Goal: Task Accomplishment & Management: Manage account settings

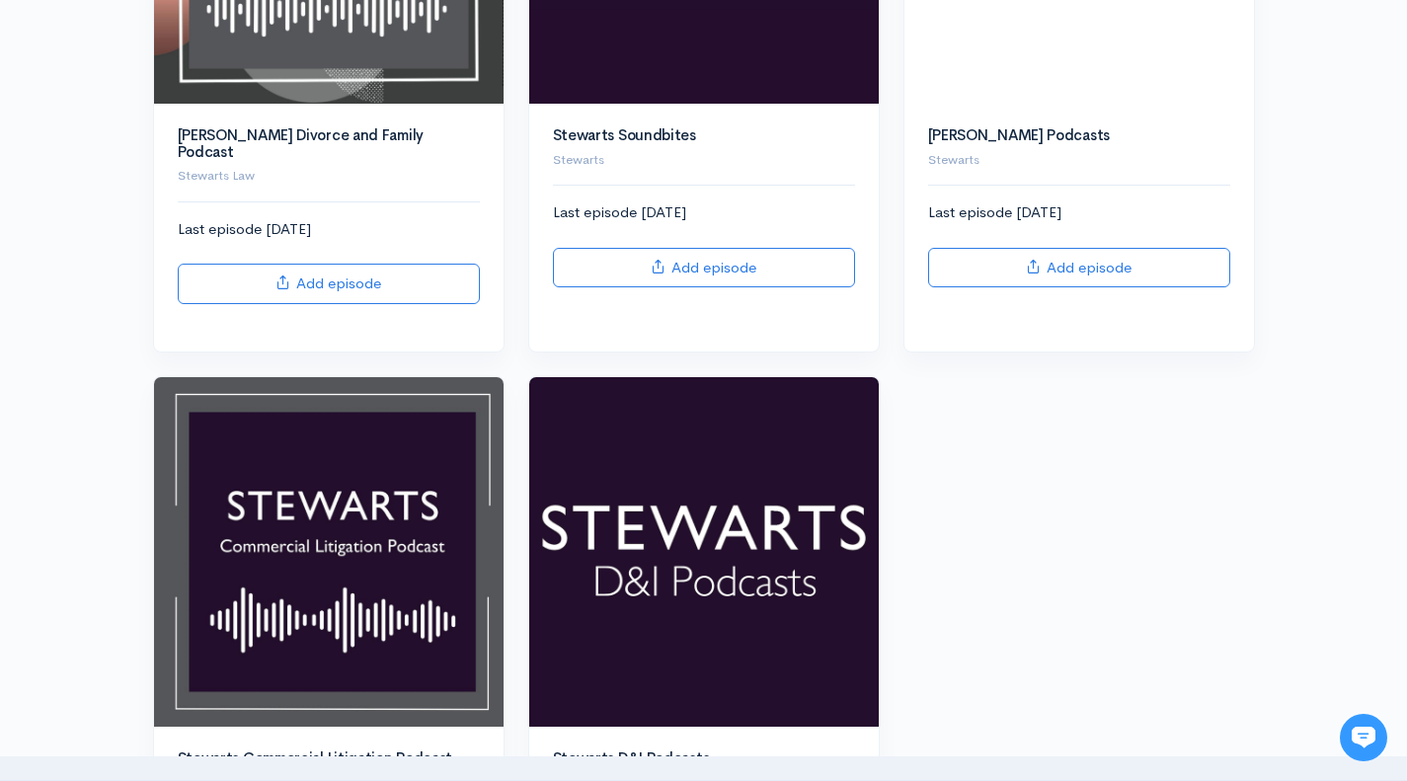
scroll to position [691, 0]
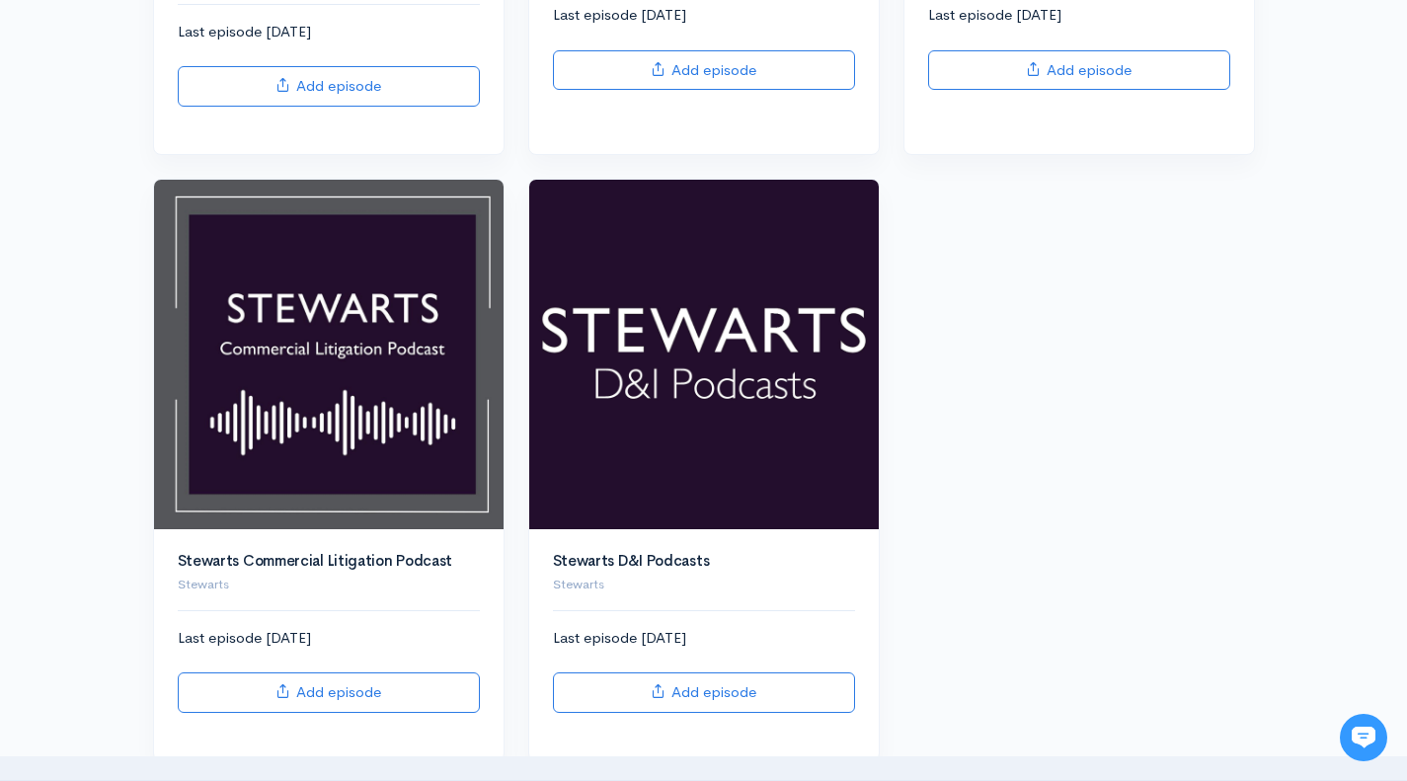
click at [740, 230] on img at bounding box center [703, 354] width 349 height 349
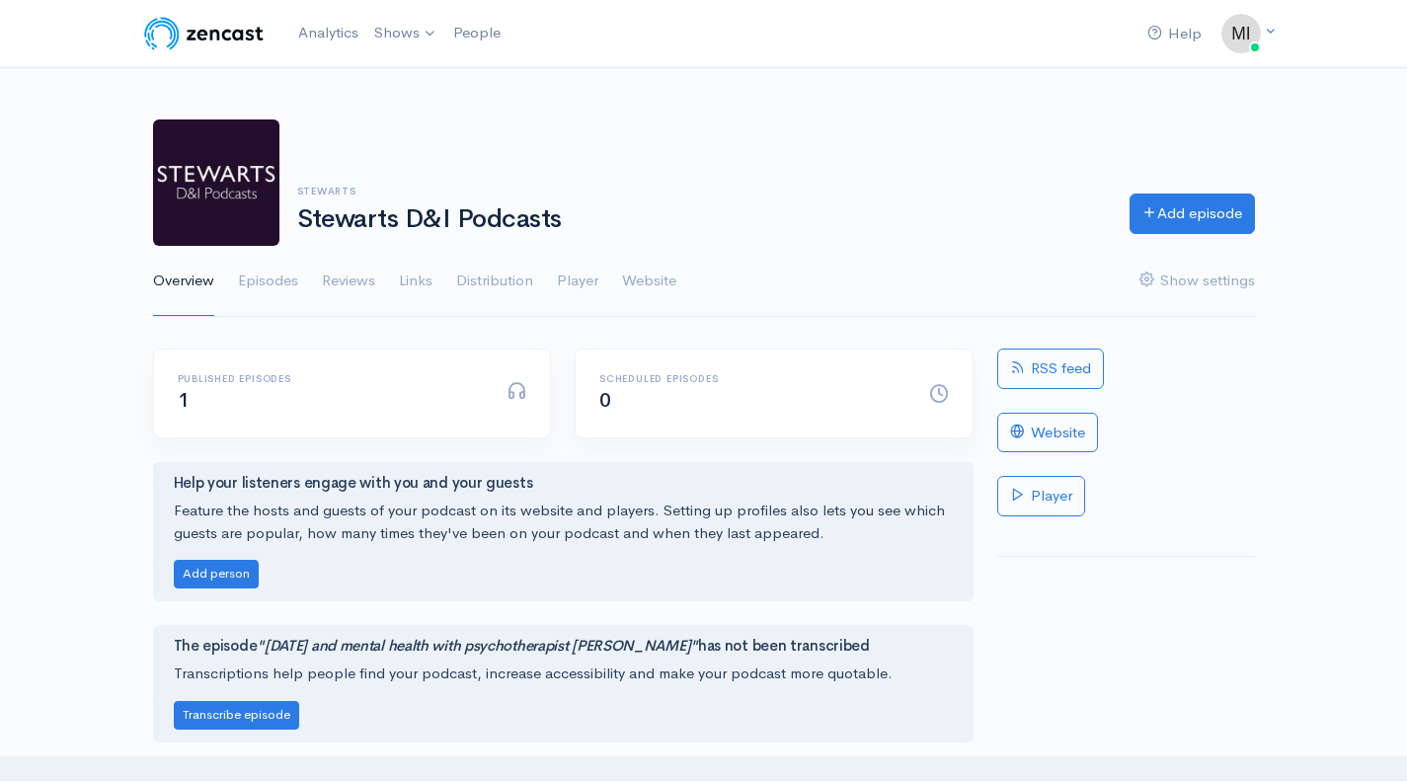
click at [275, 288] on link "Episodes" at bounding box center [268, 281] width 60 height 71
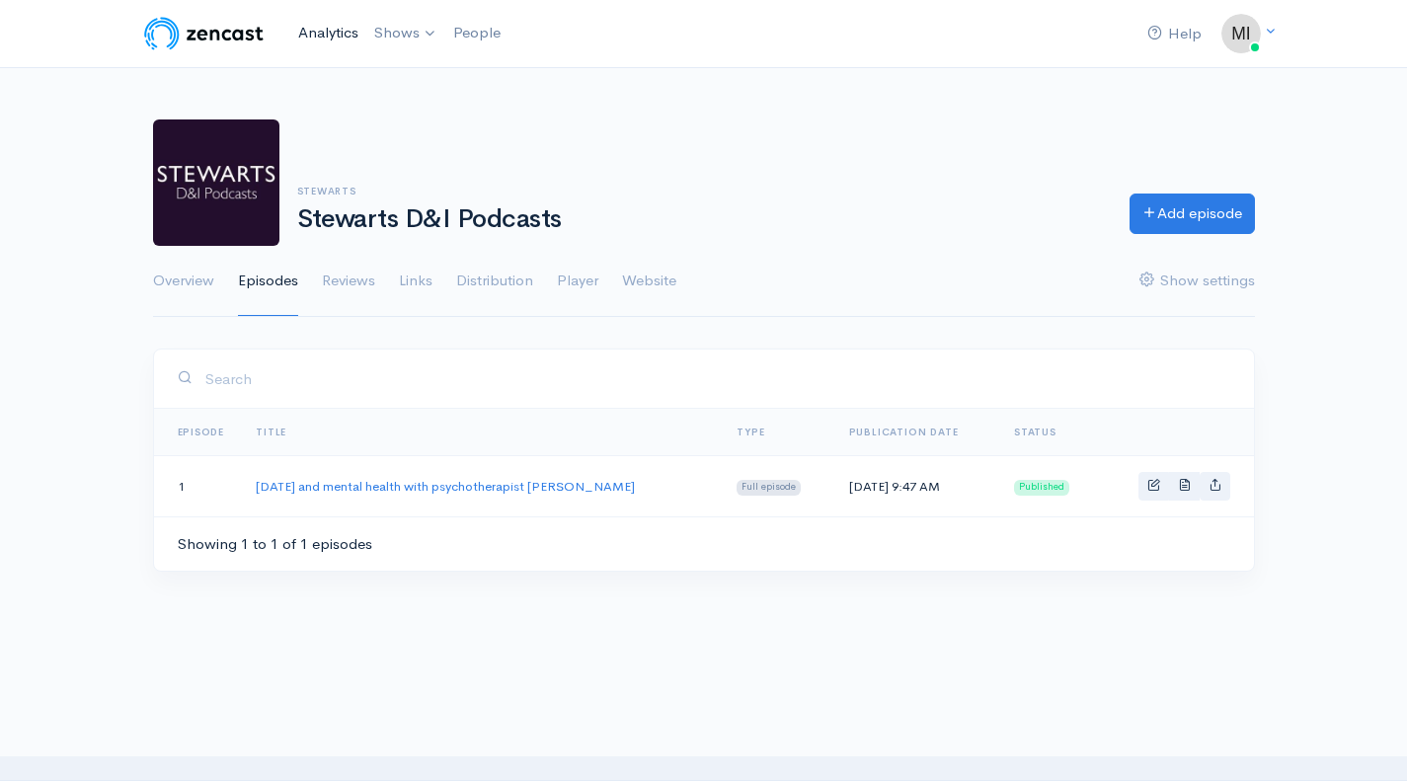
click at [322, 33] on link "Analytics" at bounding box center [328, 33] width 76 height 42
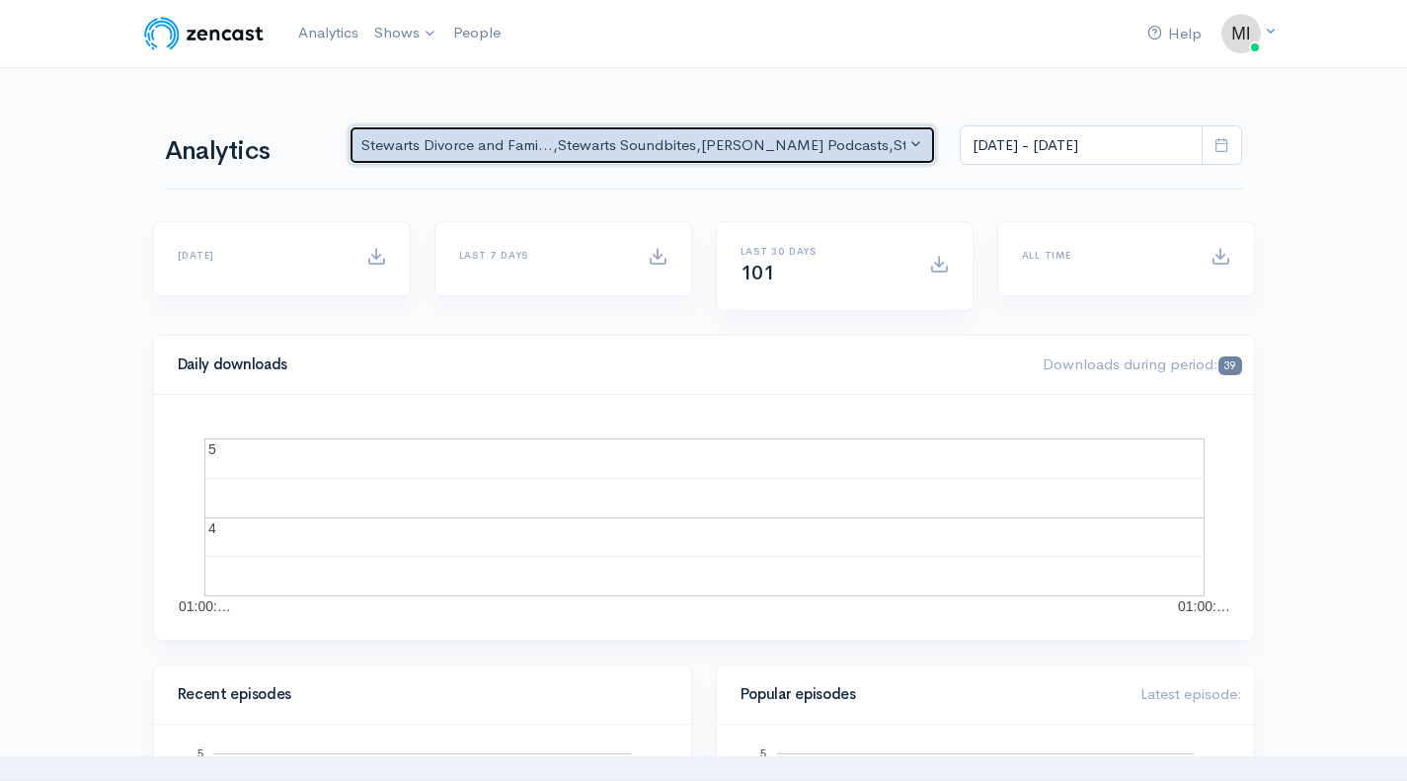
click at [617, 141] on div "Stewarts Divorce and Fami... , Stewarts Soundbites , Stewarts Podcasts , Stewar…" at bounding box center [633, 145] width 545 height 23
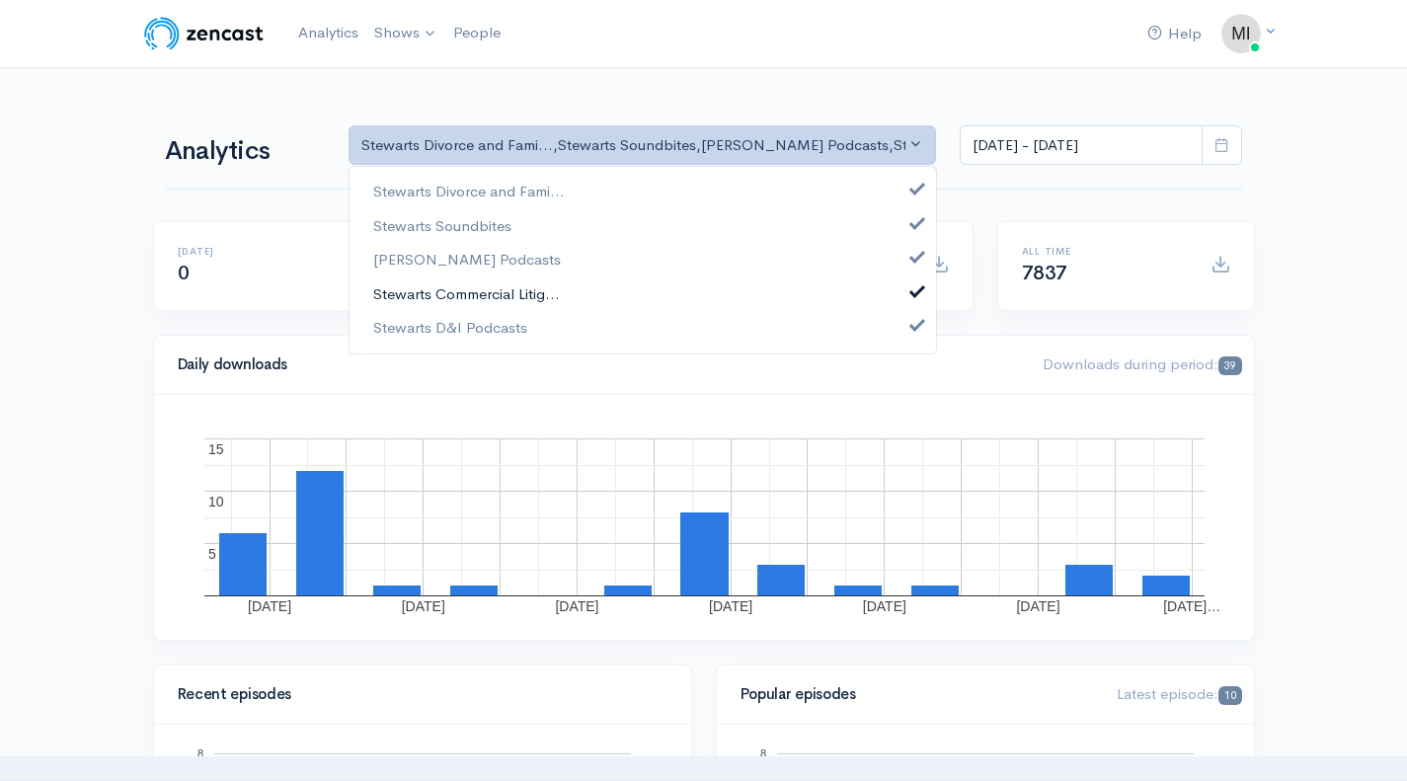
click at [508, 302] on span "Stewarts Commercial Litig..." at bounding box center [466, 293] width 187 height 23
click at [480, 243] on link "[PERSON_NAME] Podcasts" at bounding box center [642, 260] width 586 height 35
click at [485, 220] on span "Stewarts Soundbites" at bounding box center [442, 225] width 138 height 23
click at [497, 199] on span "Stewarts Divorce and Fami..." at bounding box center [469, 192] width 192 height 23
select select "13363"
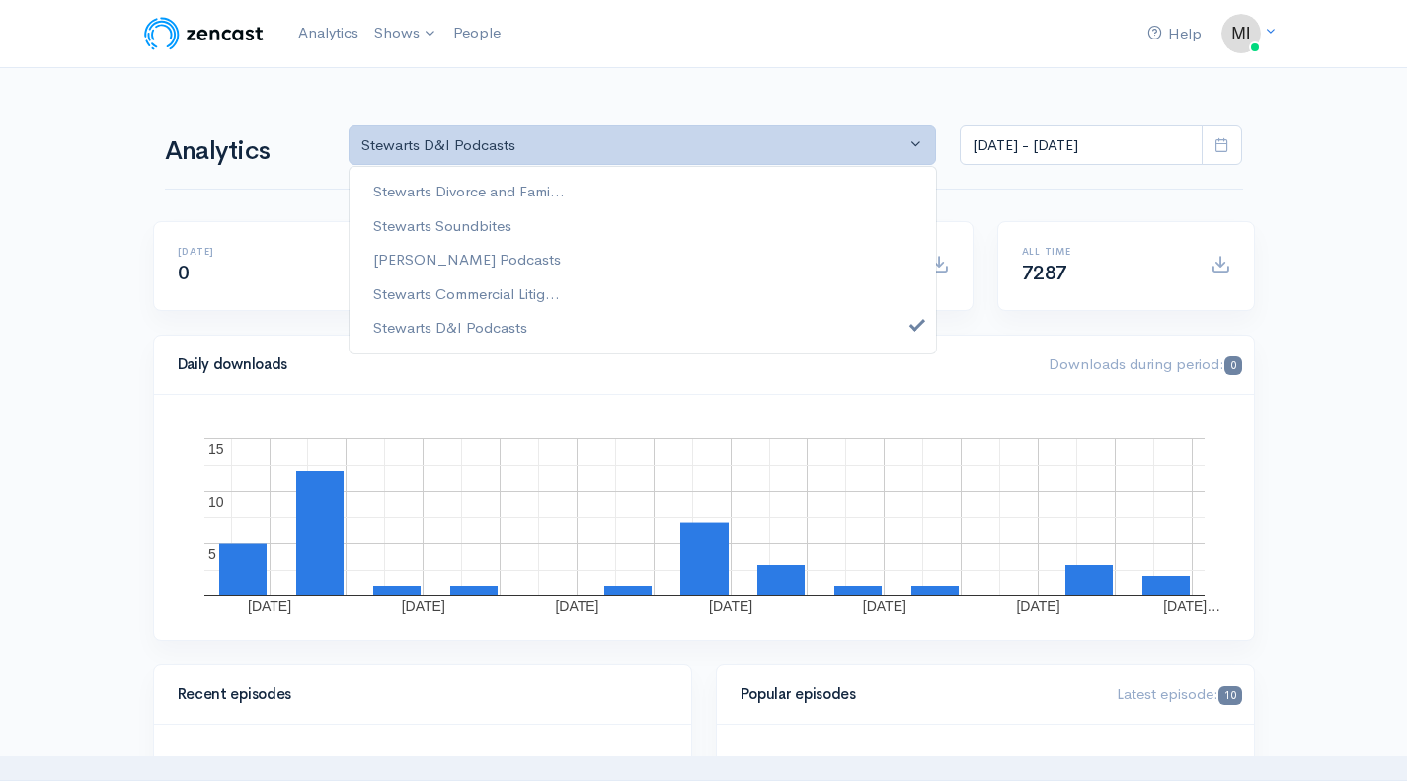
click at [861, 22] on div "Help Notifications View all Your profile Team settings Default team Current Log…" at bounding box center [703, 33] width 1125 height 43
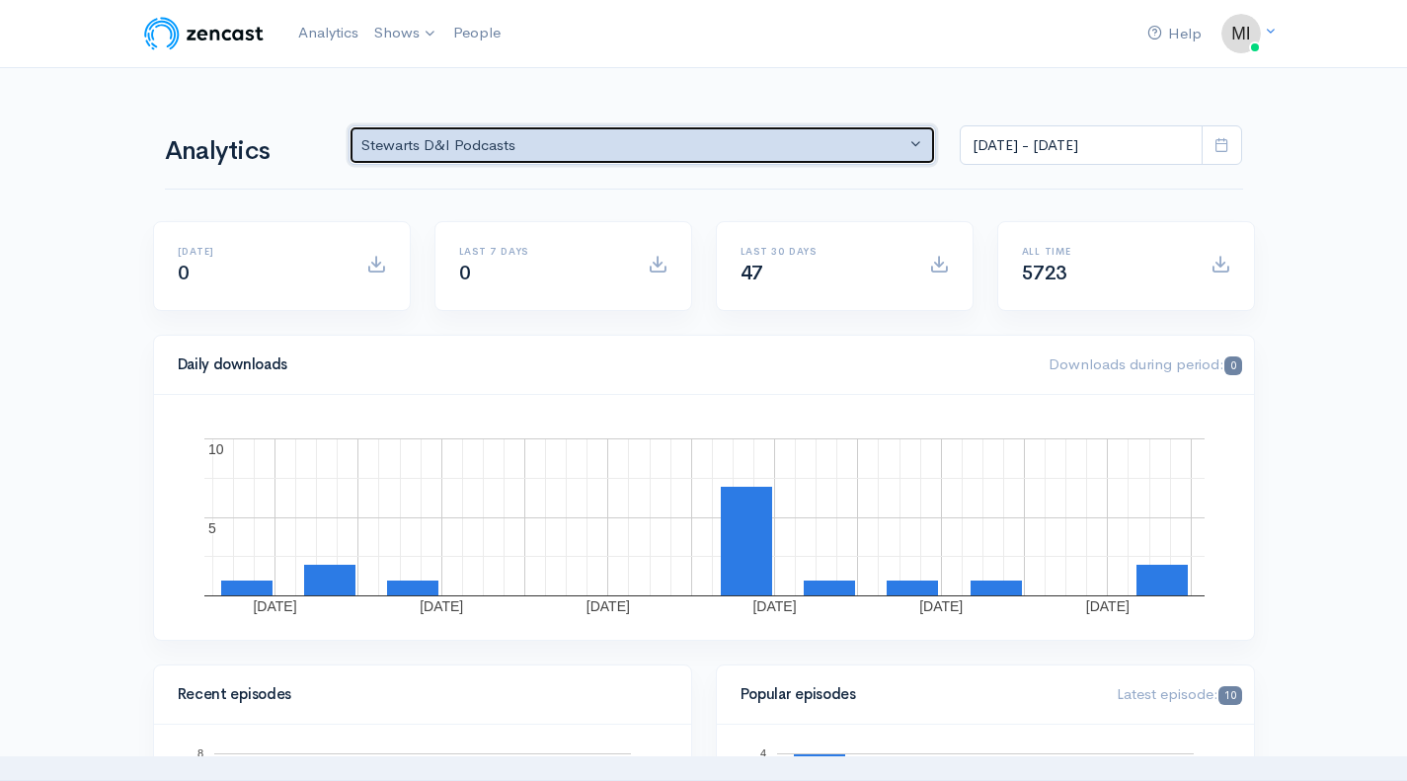
click at [661, 164] on button "Stewarts D&I Podcasts" at bounding box center [642, 145] width 588 height 40
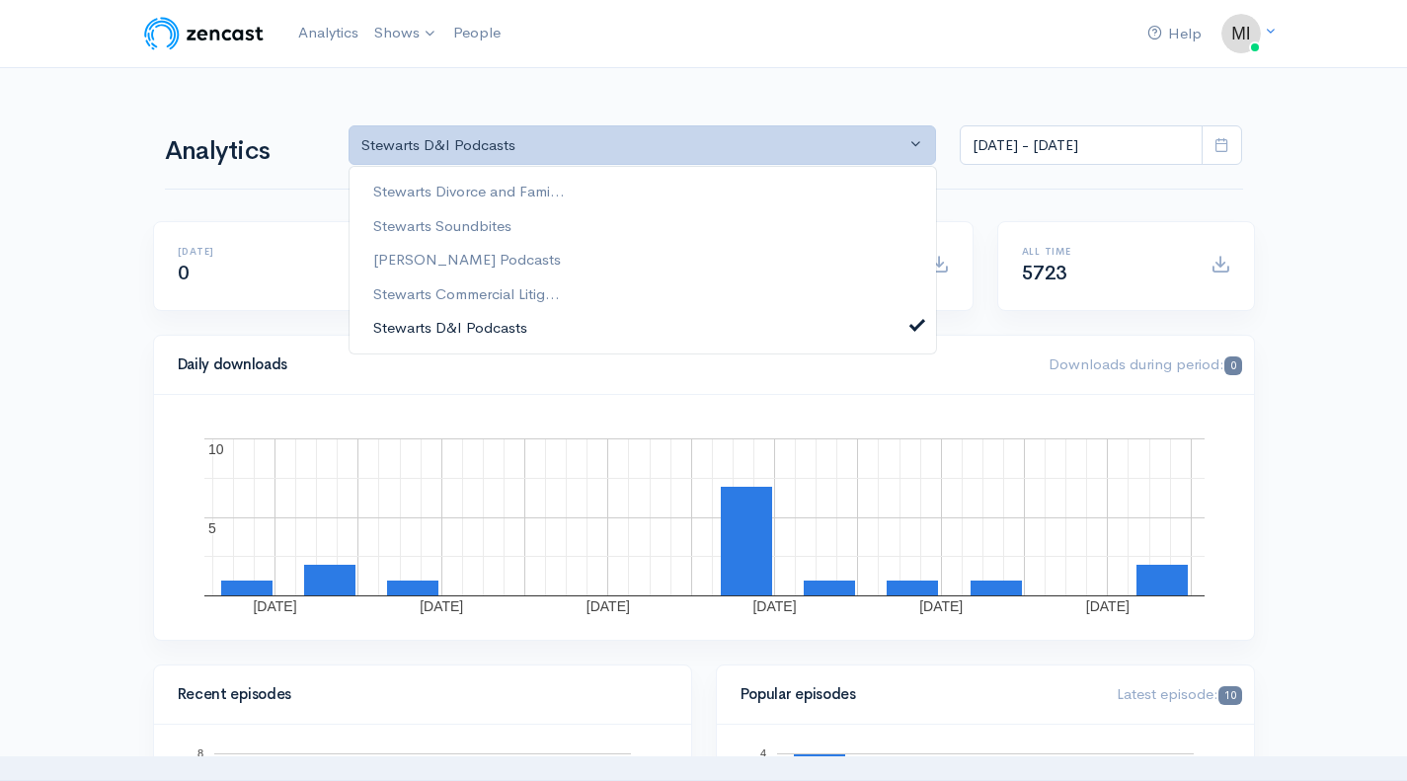
click at [520, 320] on span "Stewarts D&I Podcasts" at bounding box center [450, 328] width 154 height 23
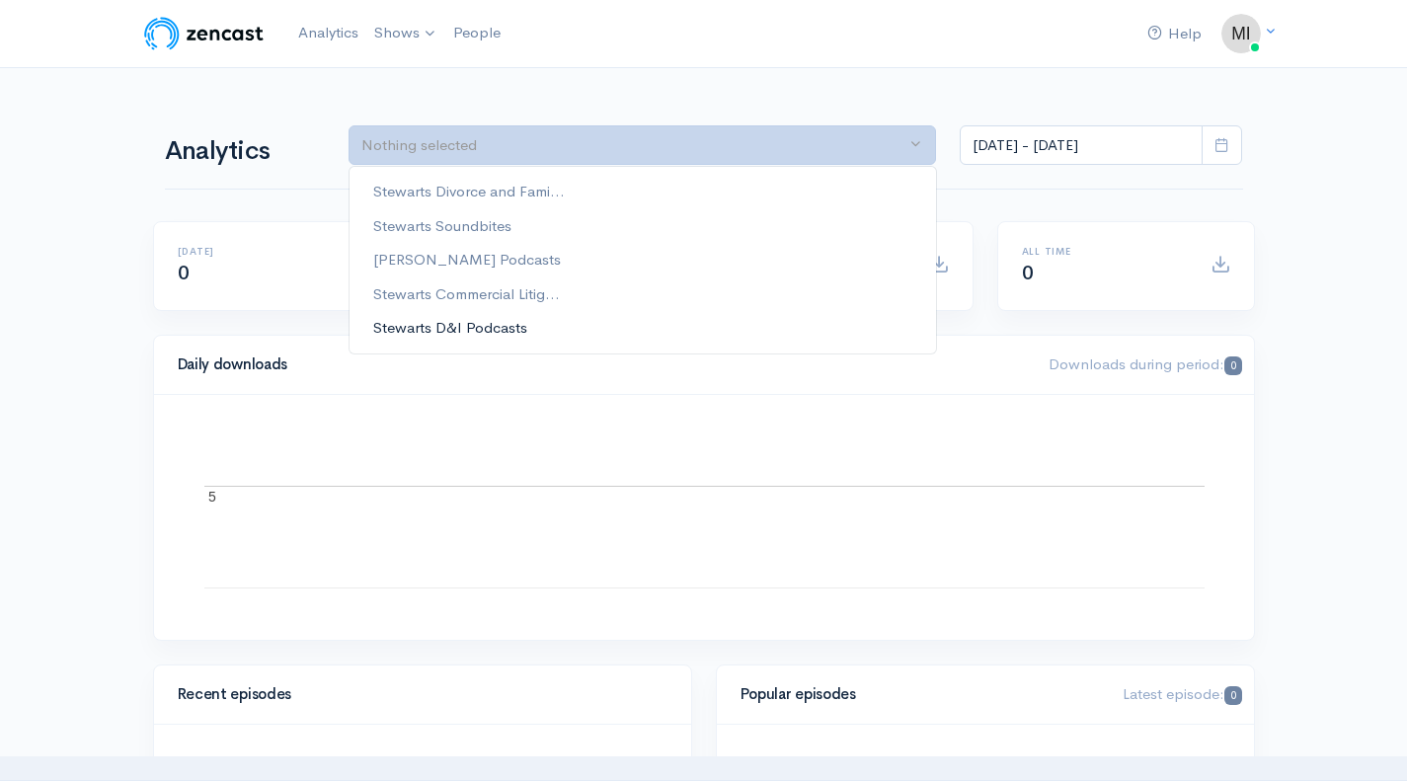
click at [520, 320] on span "Stewarts D&I Podcasts" at bounding box center [450, 328] width 154 height 23
select select "13363"
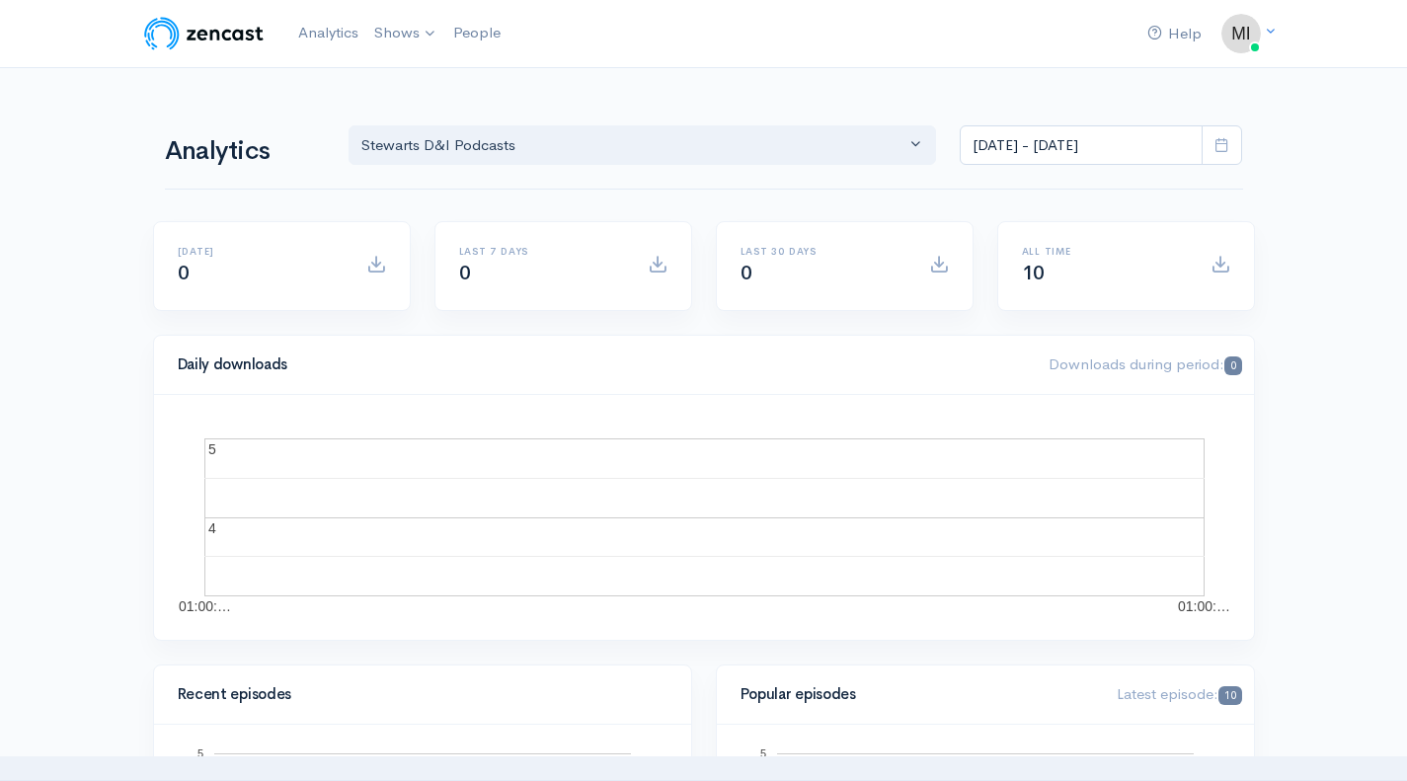
click at [1229, 157] on span at bounding box center [1221, 145] width 40 height 40
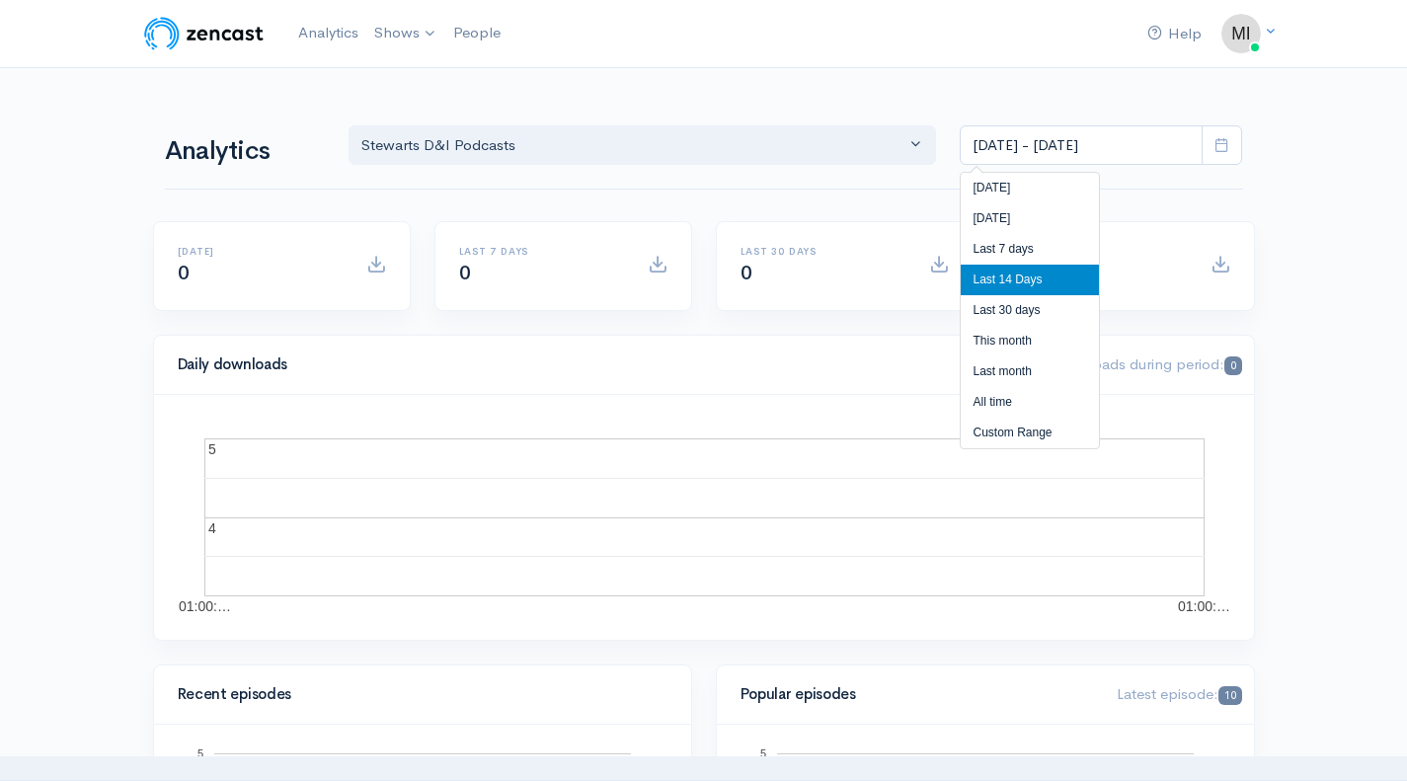
click at [1054, 406] on li "All time" at bounding box center [1029, 402] width 138 height 31
type input "Nov 25, 2021 - Aug 18, 2025"
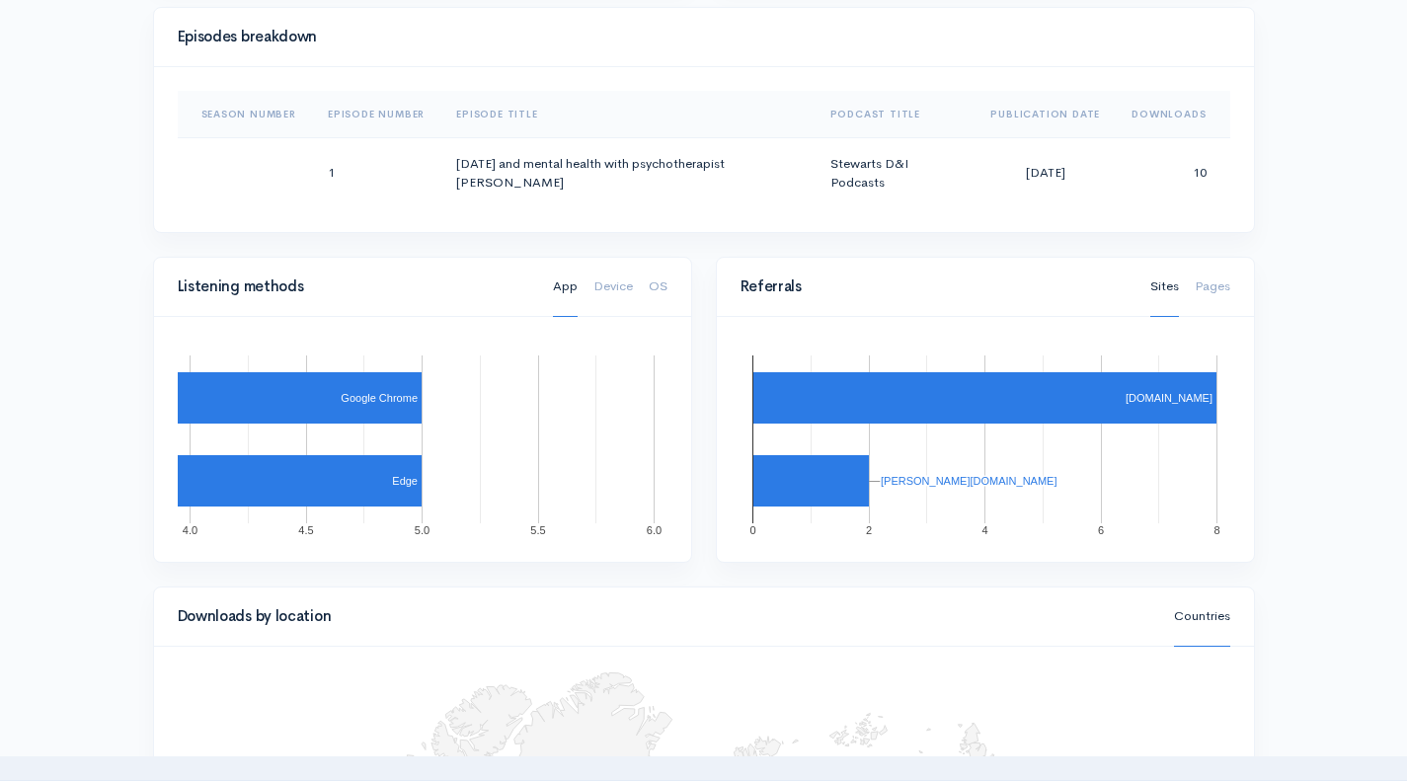
scroll to position [265, 0]
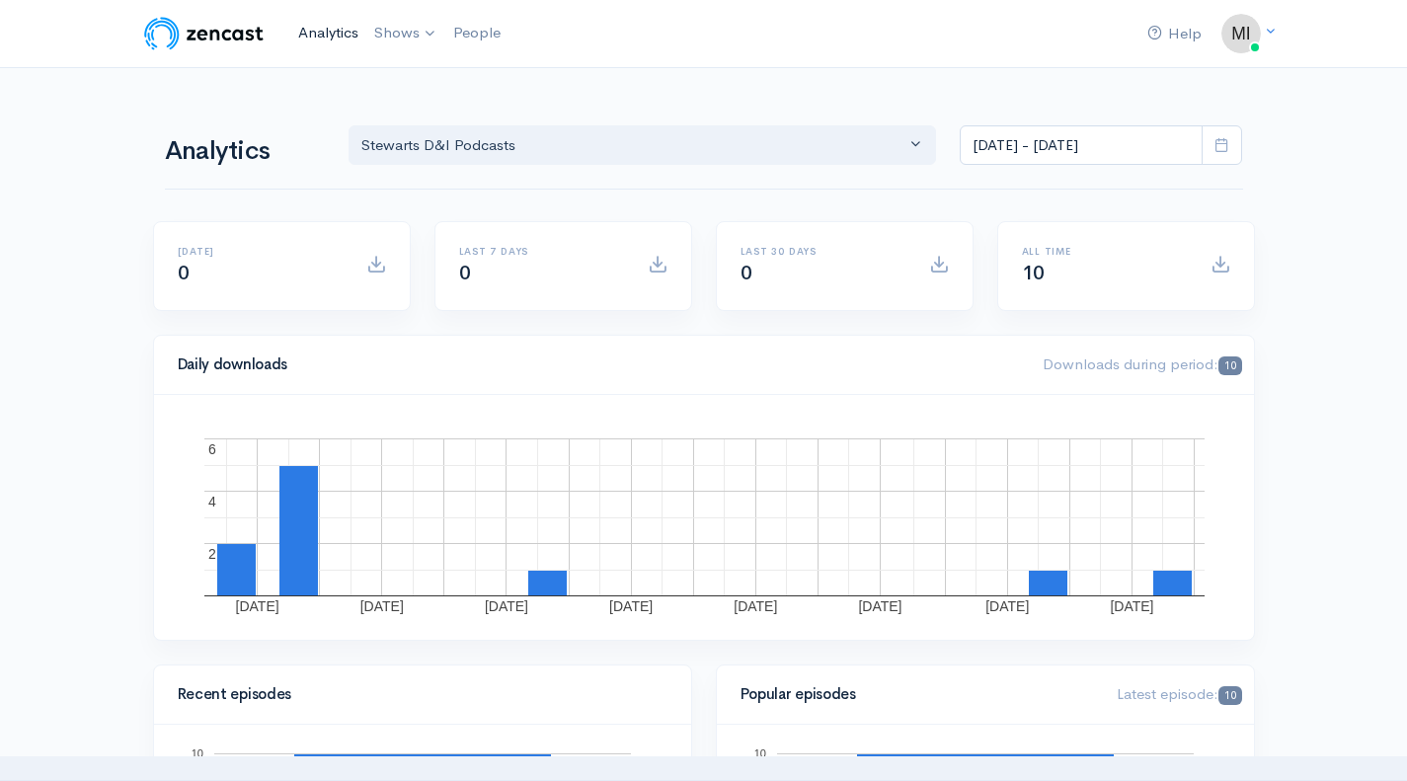
click at [341, 46] on link "Analytics" at bounding box center [328, 33] width 76 height 42
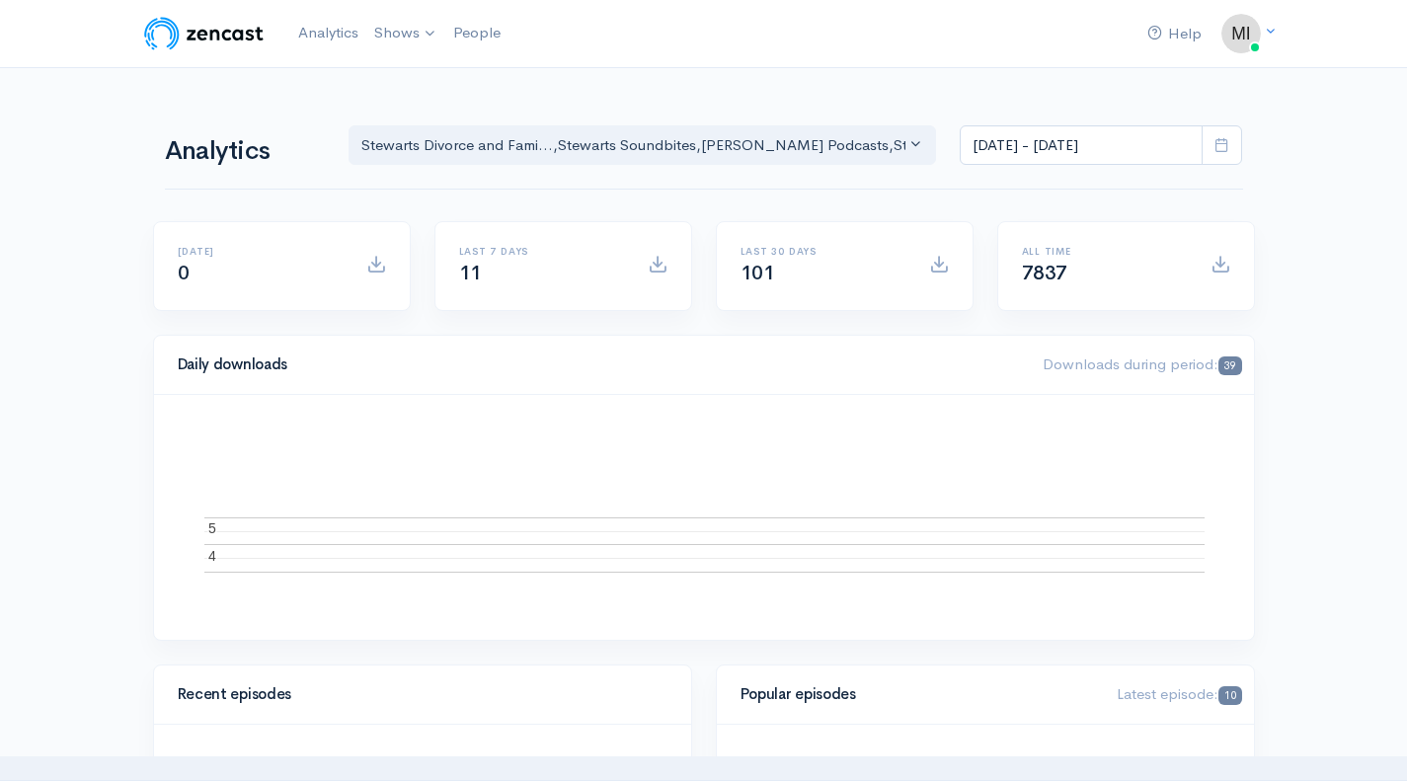
click at [191, 28] on img at bounding box center [203, 33] width 125 height 39
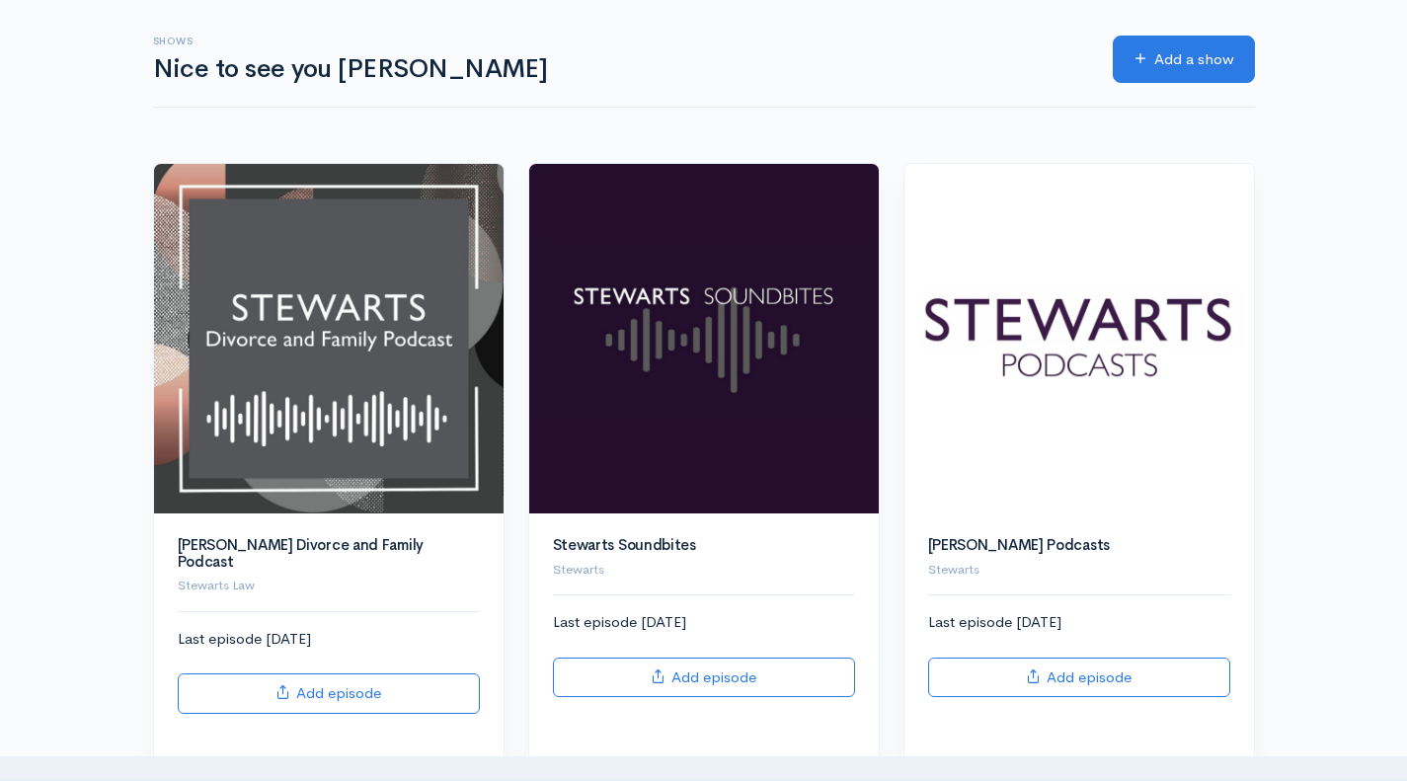
scroll to position [83, 0]
click at [680, 299] on img at bounding box center [703, 339] width 349 height 349
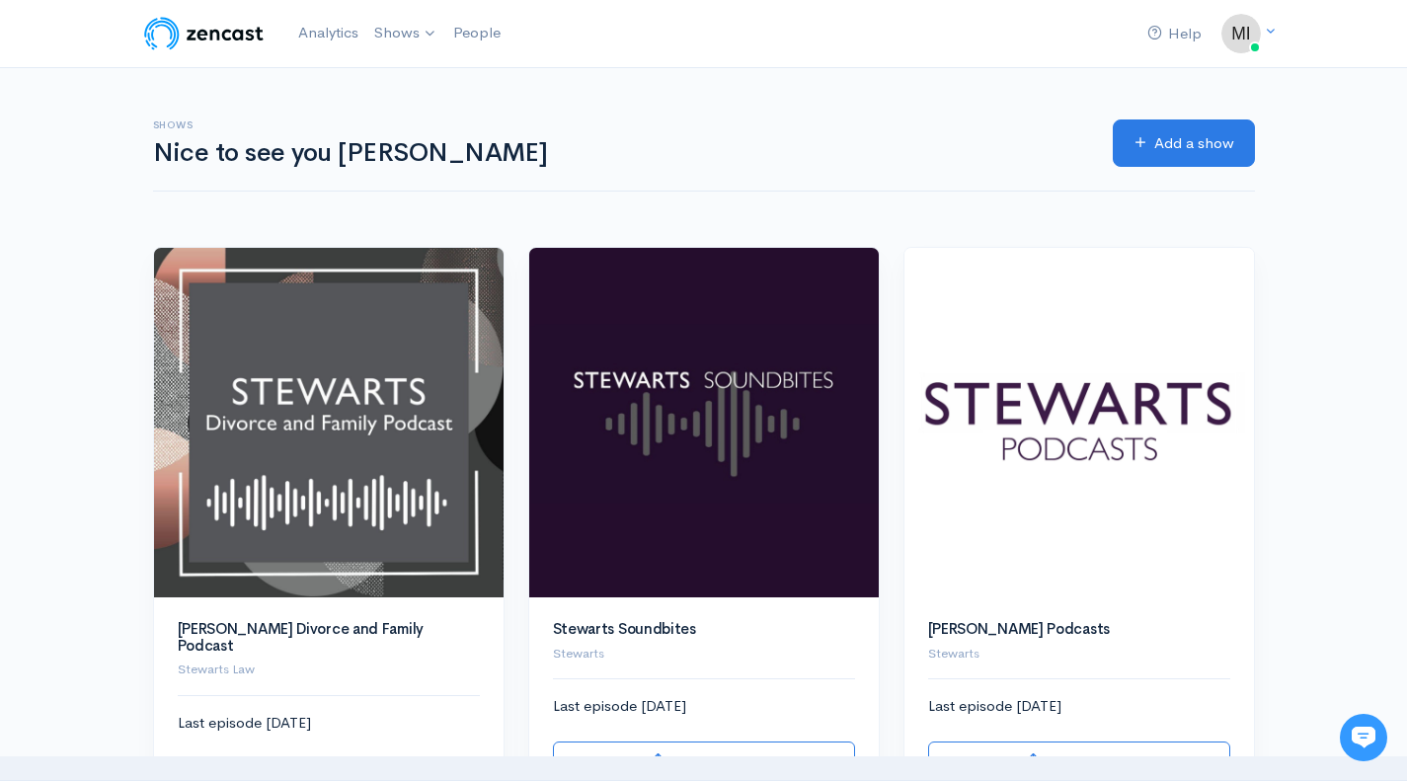
click at [326, 396] on img at bounding box center [328, 422] width 349 height 349
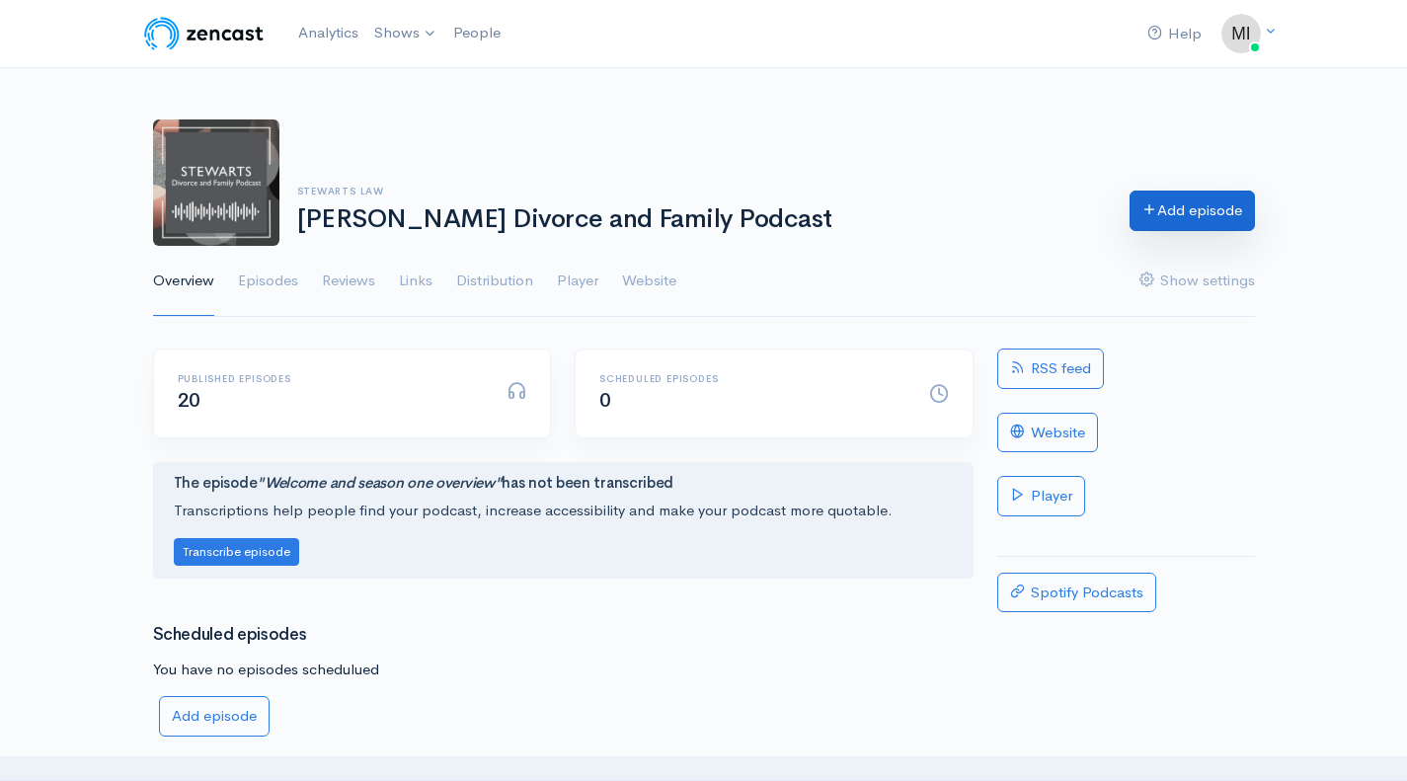
click at [1212, 210] on link "Add episode" at bounding box center [1191, 211] width 125 height 40
